Goal: Book appointment/travel/reservation

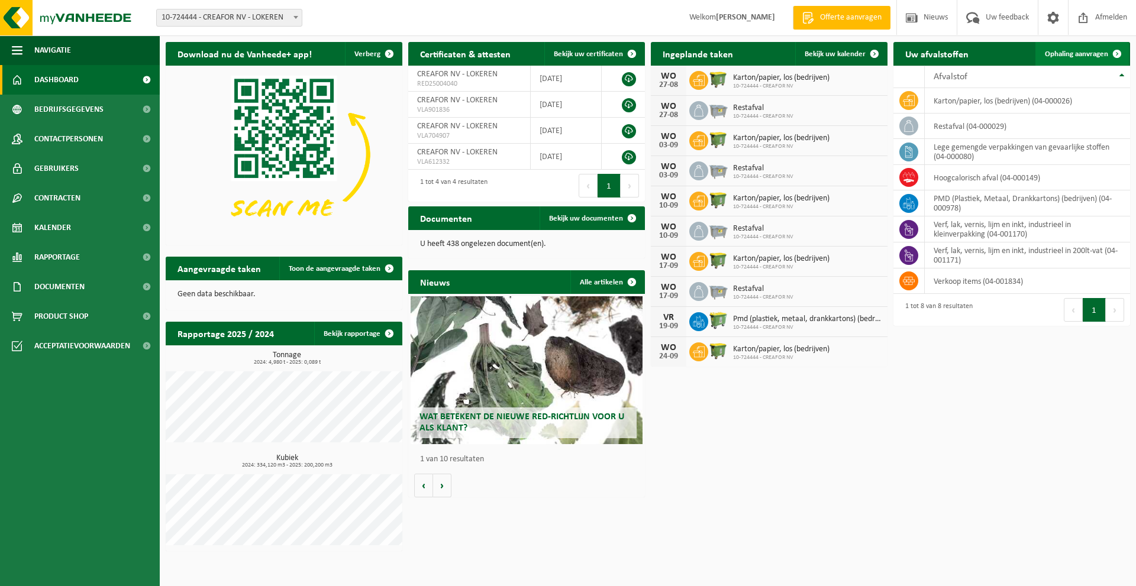
click at [1087, 57] on span "Ophaling aanvragen" at bounding box center [1075, 54] width 63 height 8
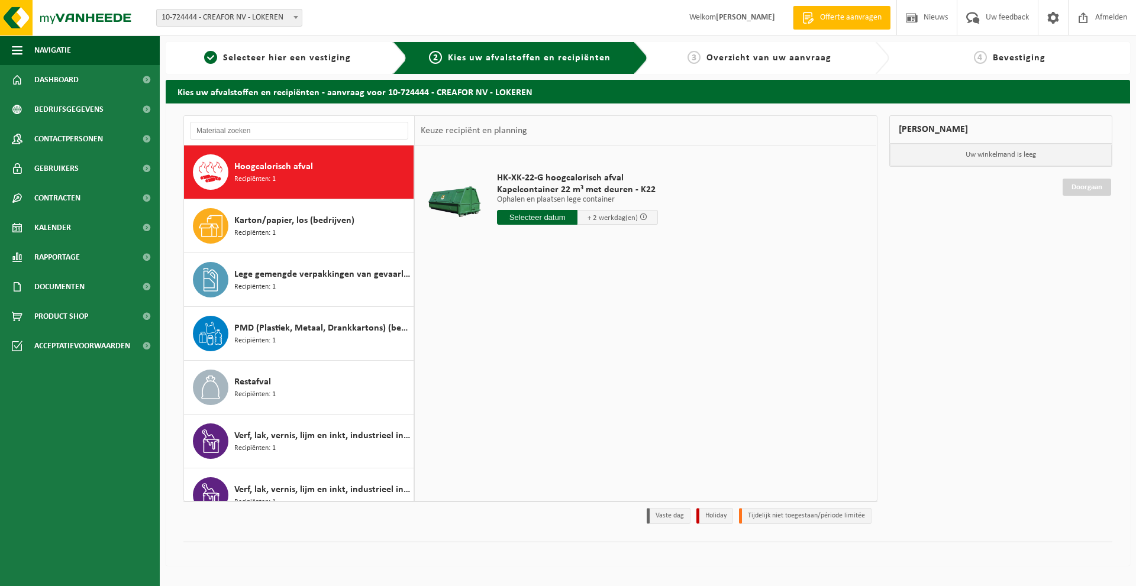
click at [264, 172] on span "Hoogcalorisch afval" at bounding box center [273, 167] width 79 height 14
click at [538, 219] on input "text" at bounding box center [537, 217] width 80 height 15
click at [507, 363] on div "25" at bounding box center [507, 360] width 21 height 19
type input "Van 2025-08-25"
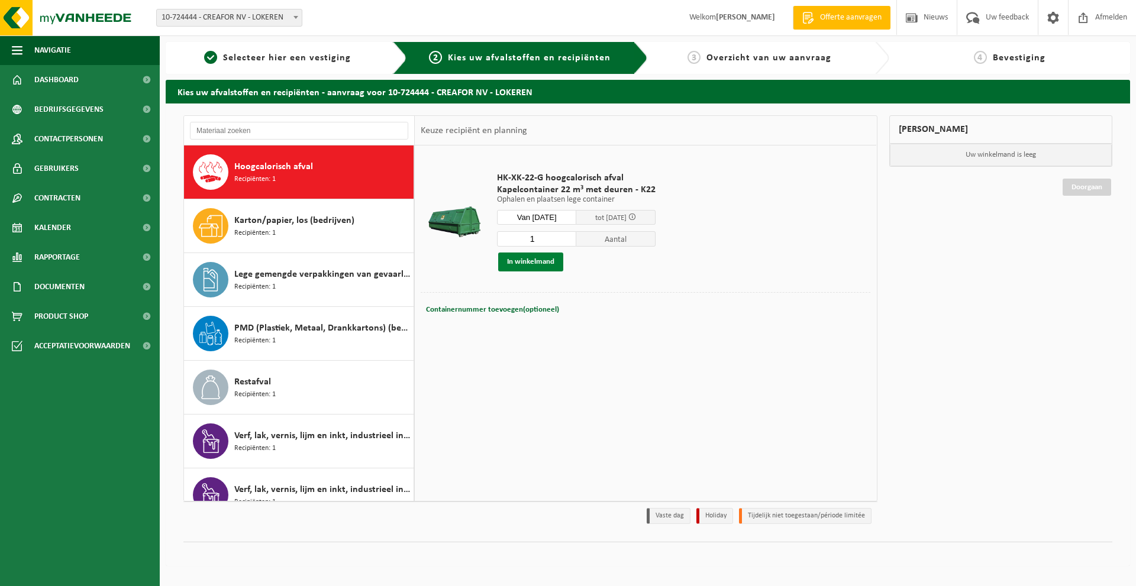
click at [502, 266] on button "In winkelmand" at bounding box center [530, 262] width 65 height 19
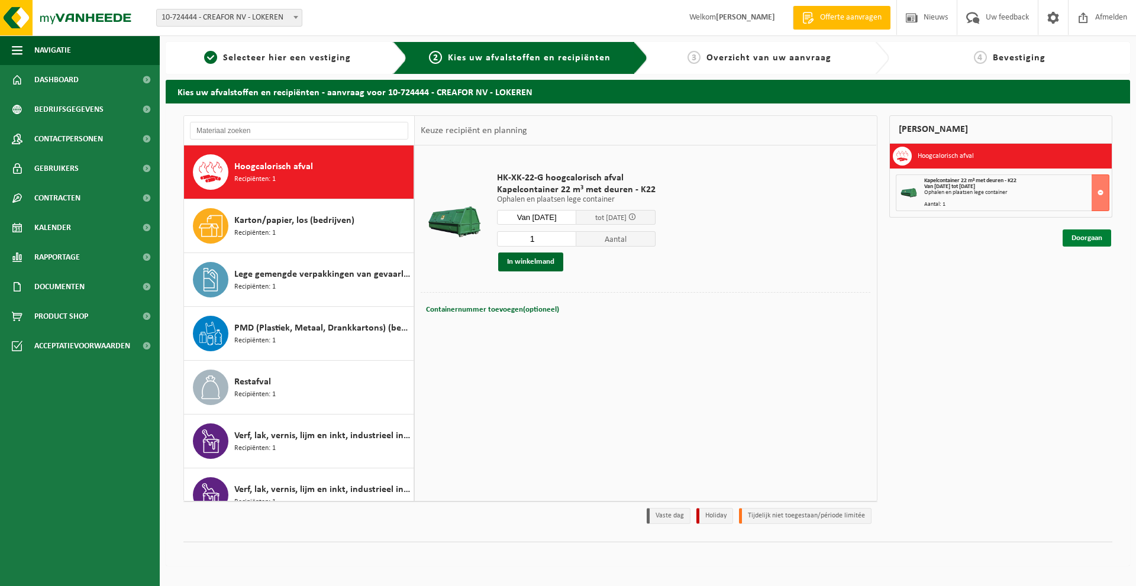
click at [1089, 240] on link "Doorgaan" at bounding box center [1086, 237] width 48 height 17
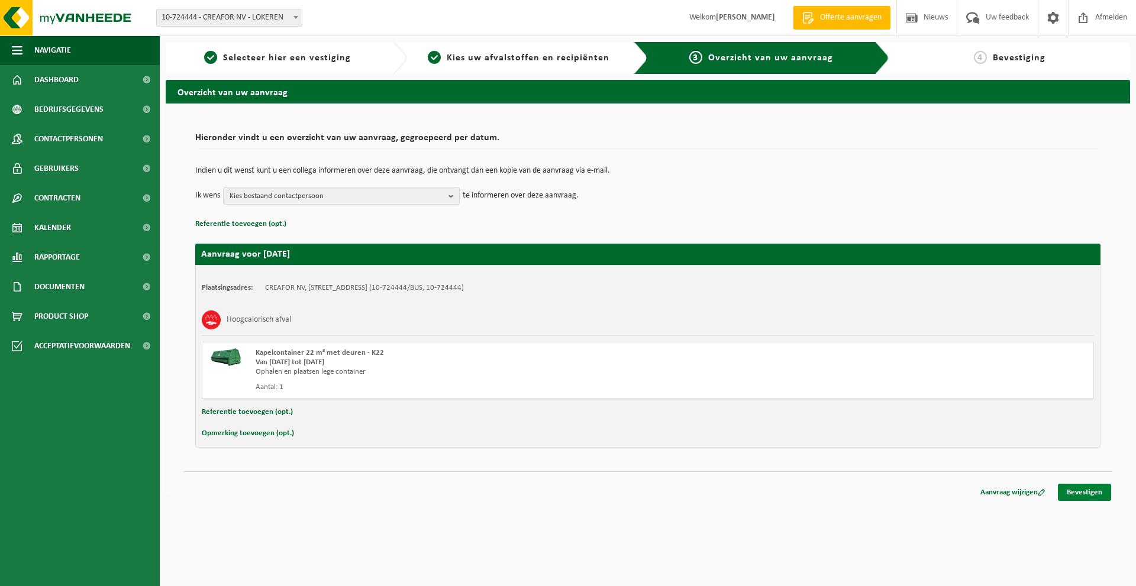
click at [1089, 500] on link "Bevestigen" at bounding box center [1083, 492] width 53 height 17
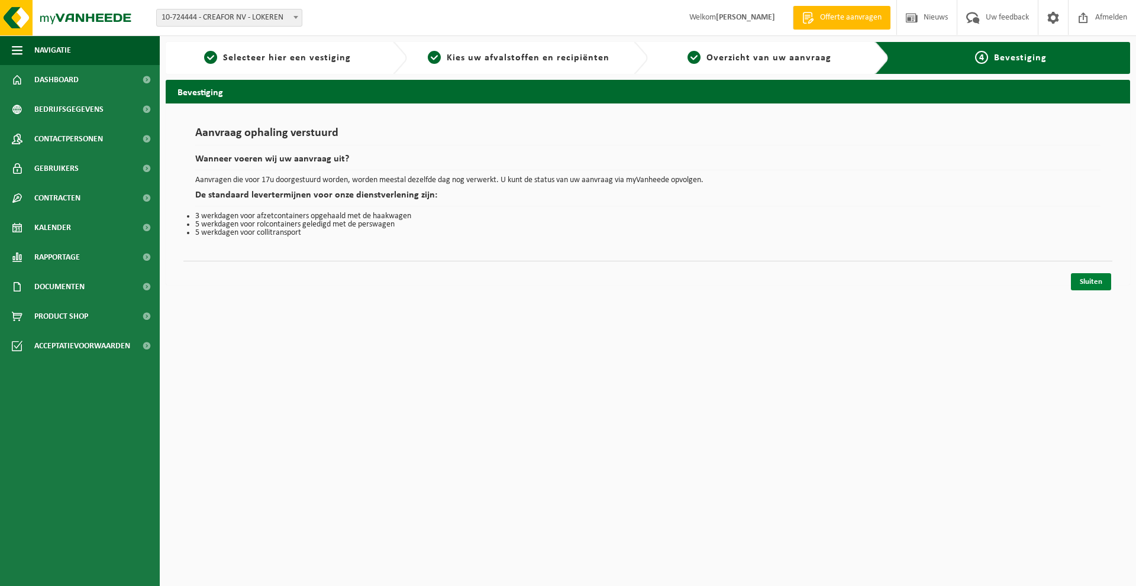
click at [1078, 279] on link "Sluiten" at bounding box center [1090, 281] width 40 height 17
